Goal: Check status: Check status

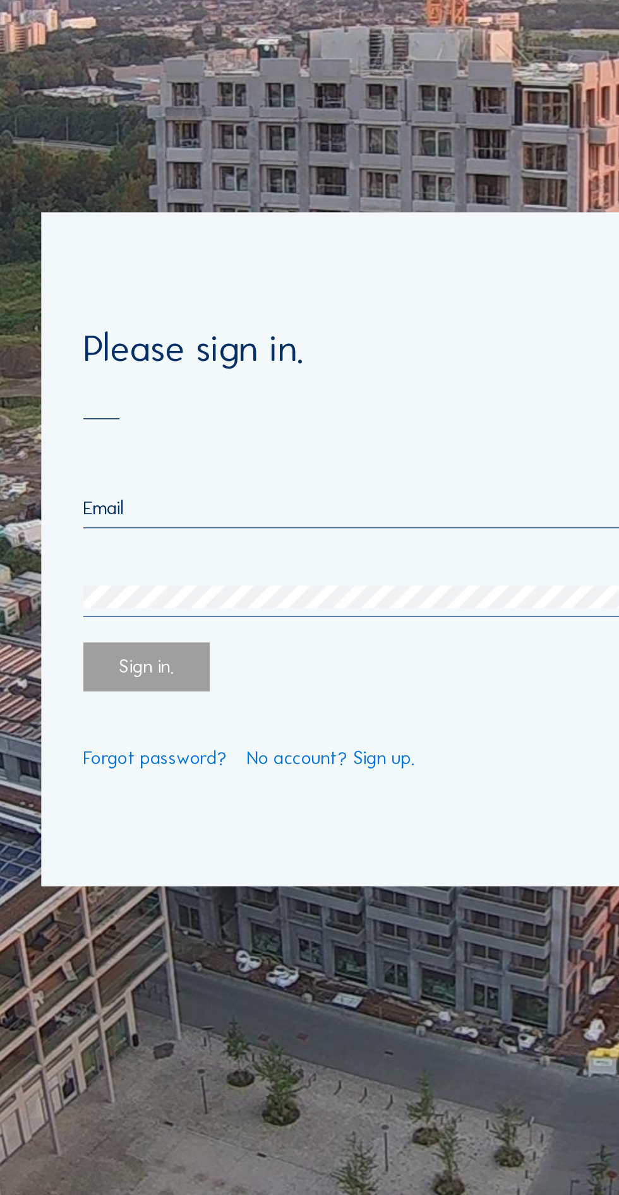
click at [284, 576] on input "email" at bounding box center [309, 567] width 495 height 16
type input "[EMAIL_ADDRESS][DOMAIN_NAME]"
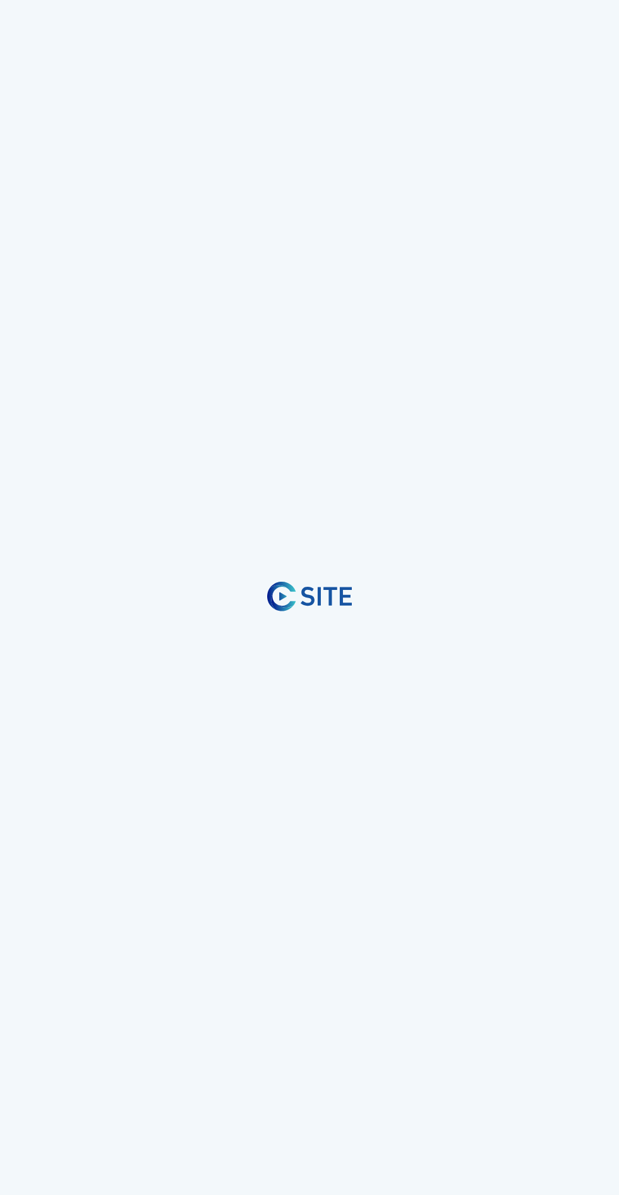
scroll to position [13, 0]
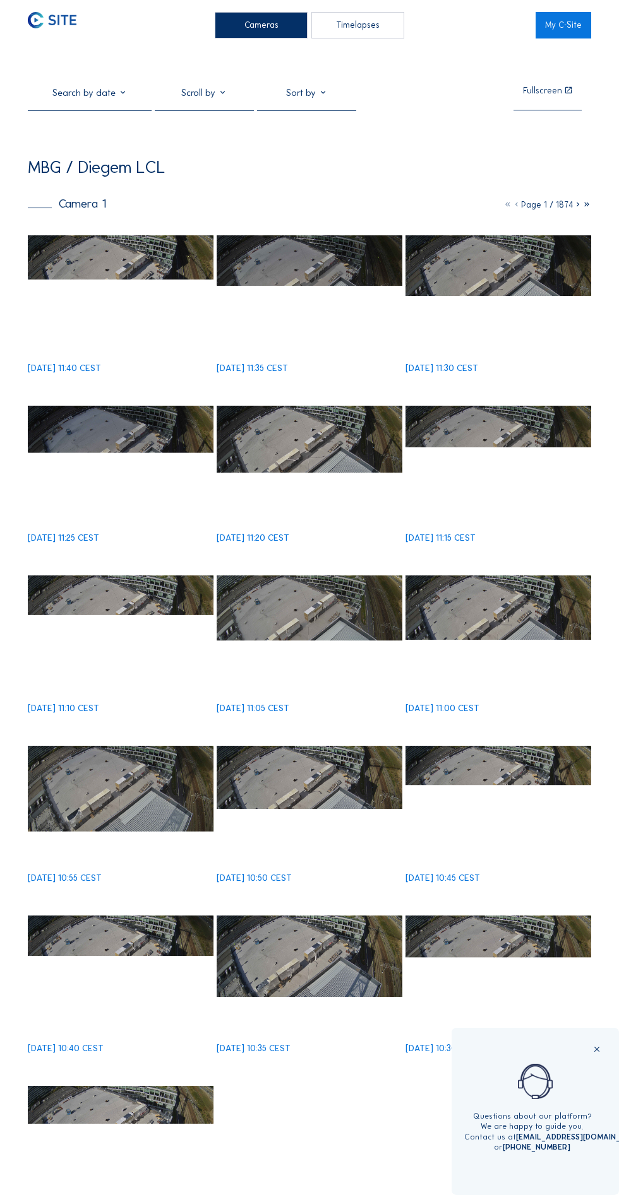
click at [132, 304] on img at bounding box center [121, 287] width 186 height 104
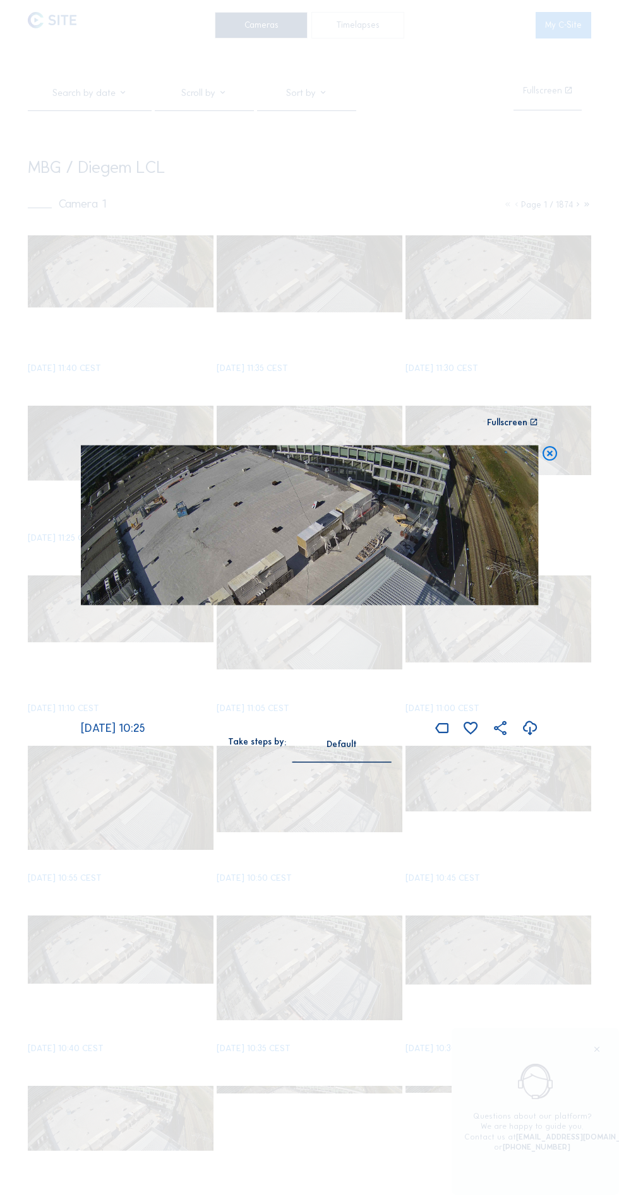
click at [558, 463] on icon at bounding box center [549, 455] width 17 height 18
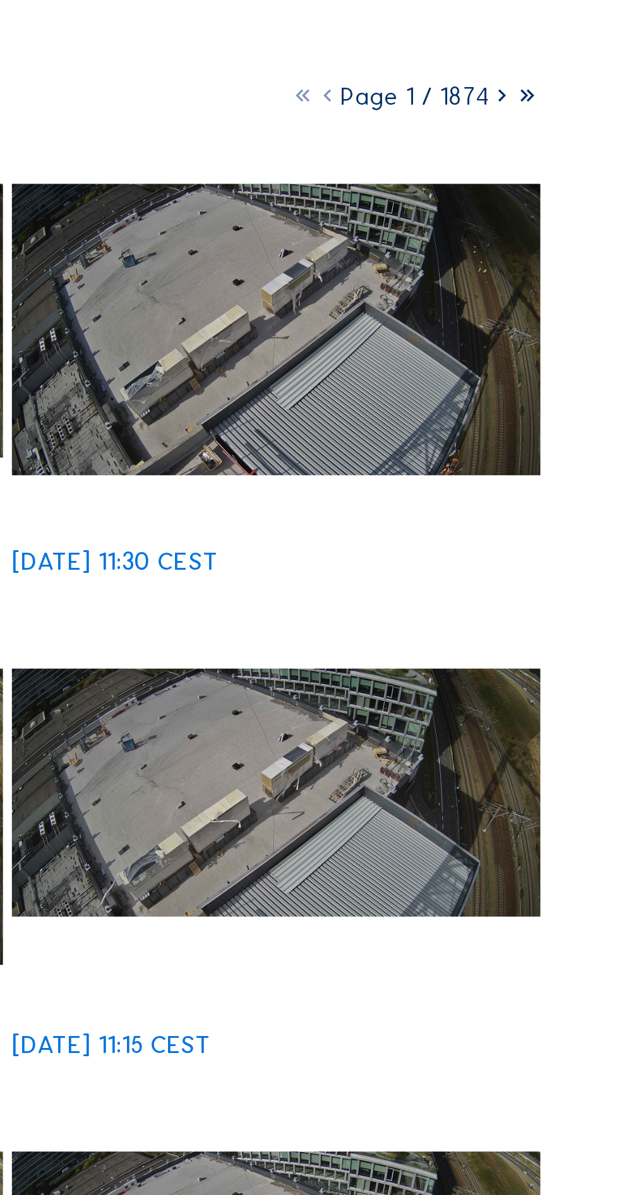
click at [579, 210] on icon at bounding box center [577, 204] width 9 height 11
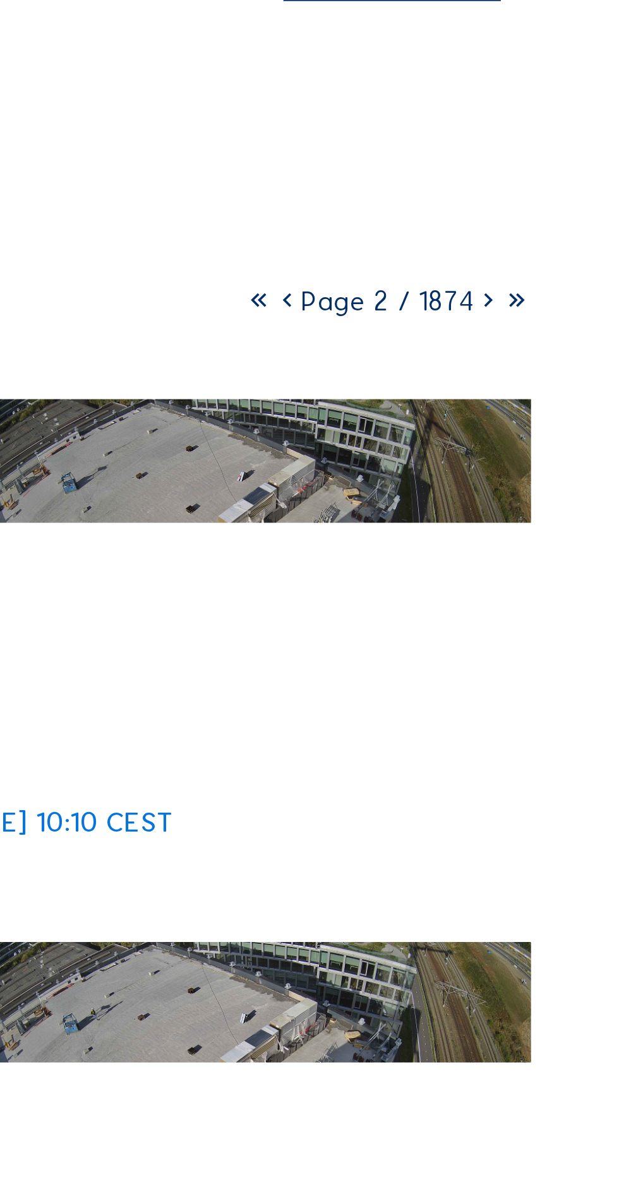
click at [578, 210] on icon at bounding box center [577, 204] width 9 height 11
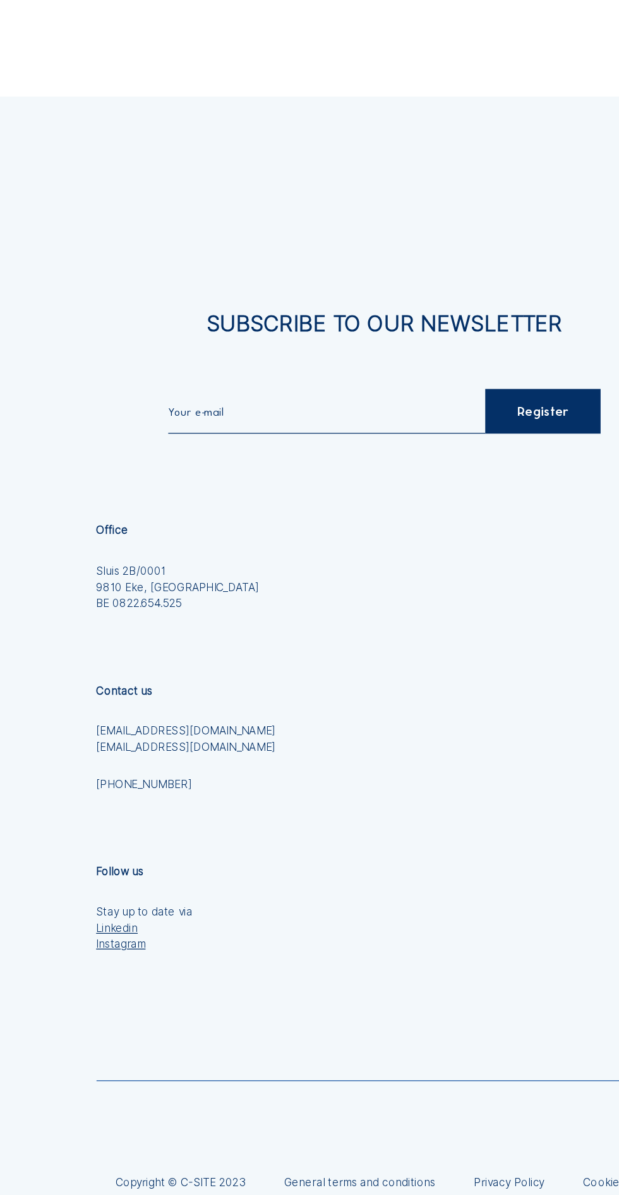
scroll to position [719, 0]
